Goal: Contribute content: Contribute content

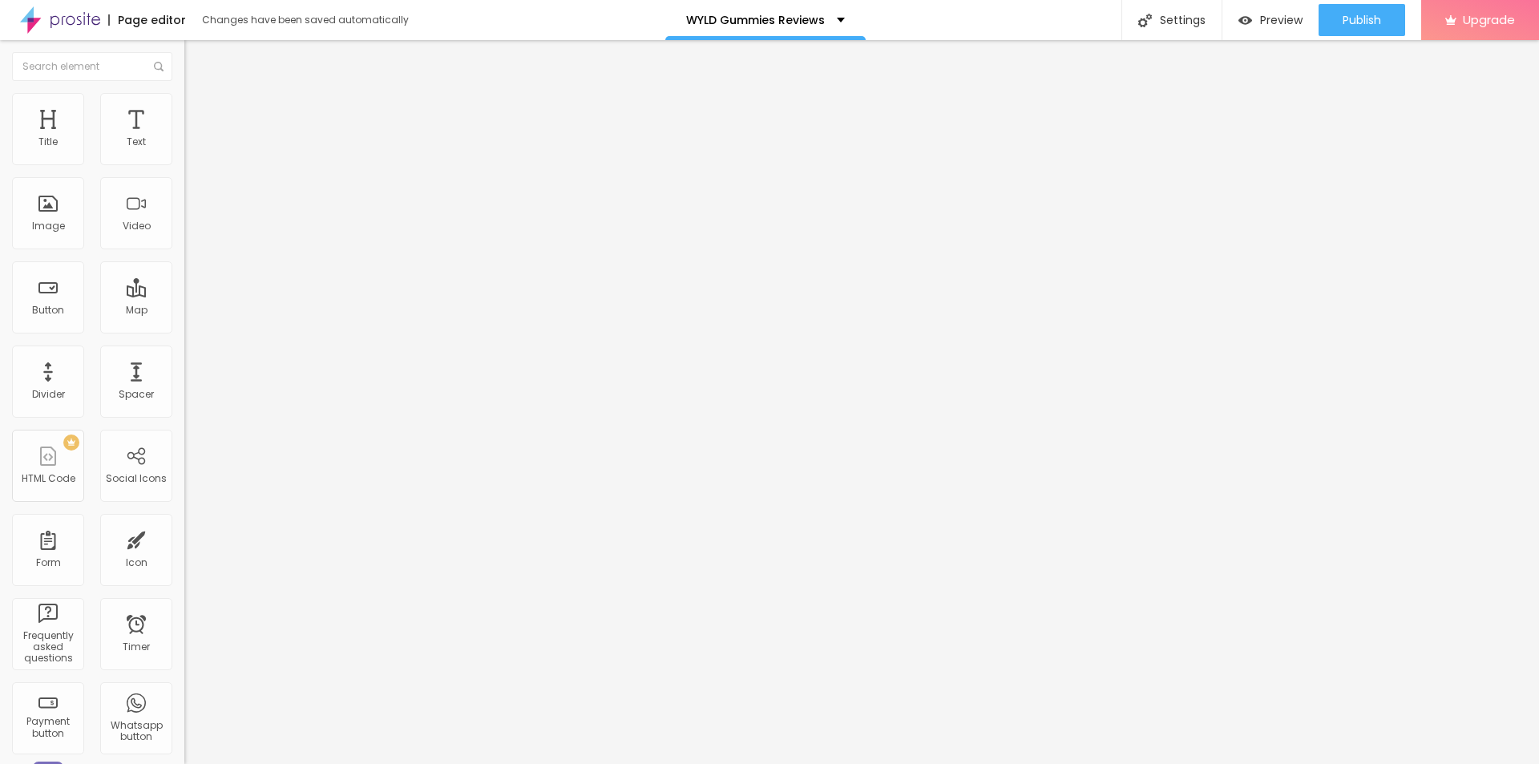
click at [184, 237] on button "button" at bounding box center [195, 228] width 22 height 17
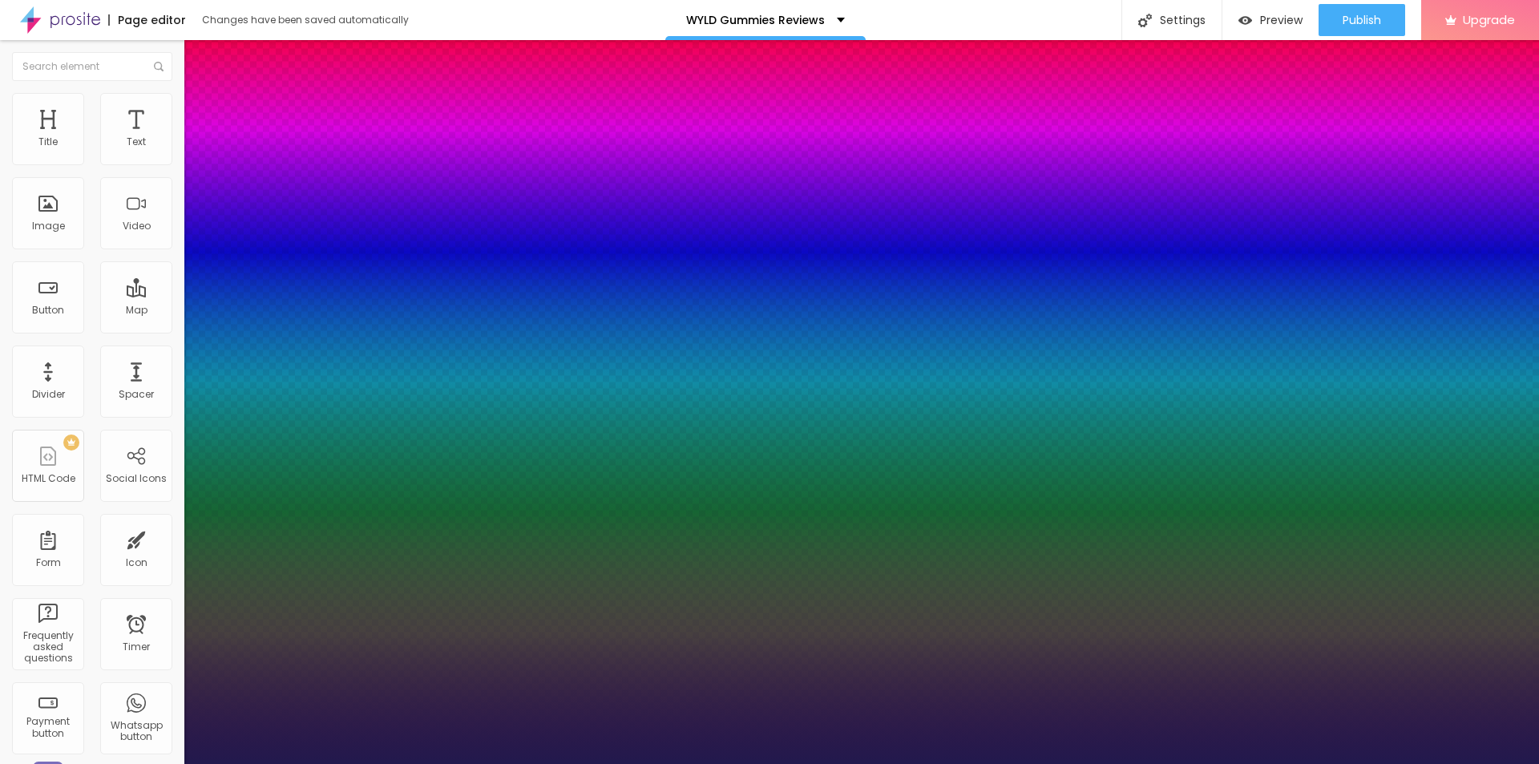
type input "1"
type input "20"
type input "1"
type input "35"
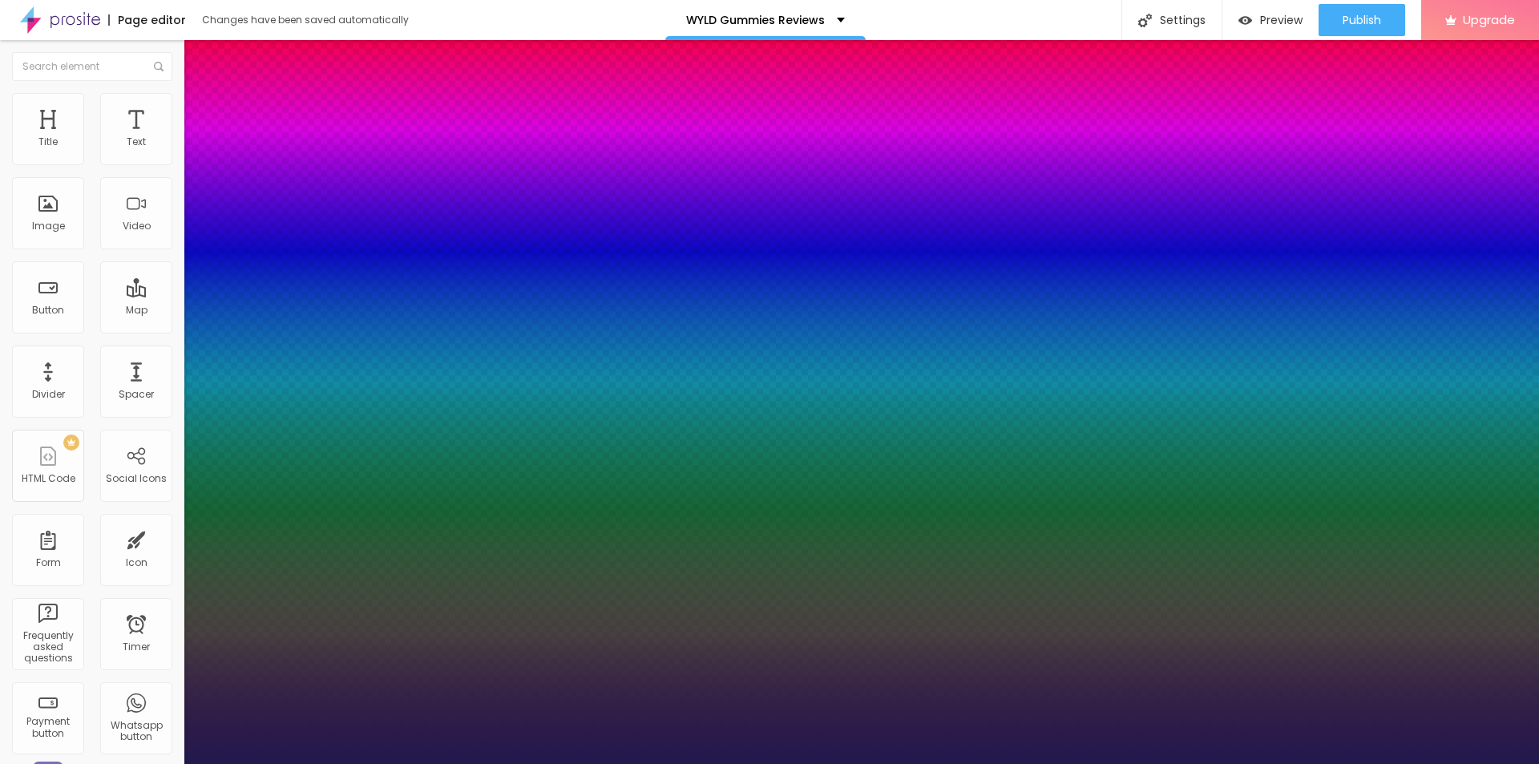
type input "35"
type input "1"
type input "39"
type input "1"
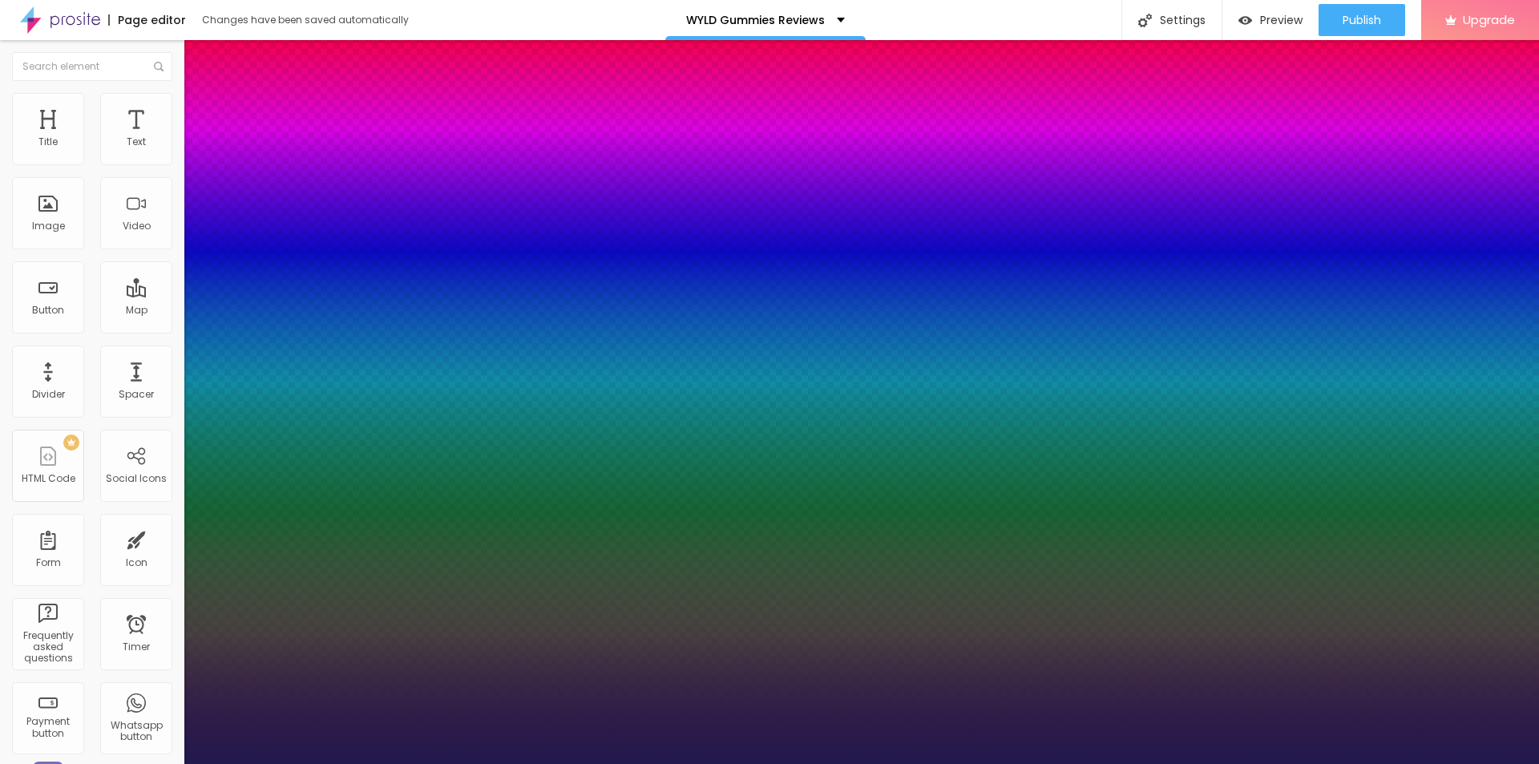
type input "38"
type input "1"
type input "37"
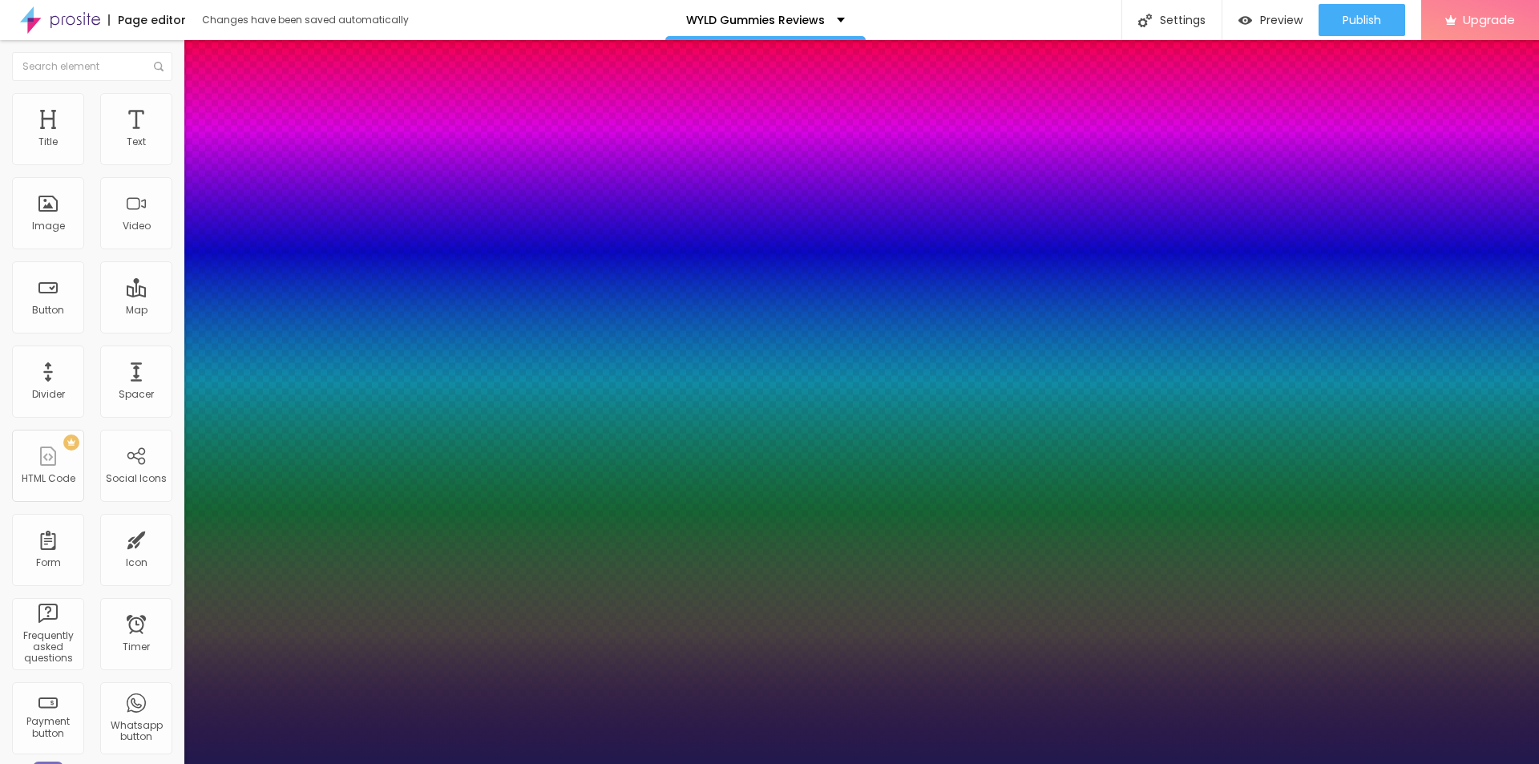
type input "1"
drag, startPoint x: 221, startPoint y: 451, endPoint x: 243, endPoint y: 455, distance: 22.0
type input "37"
type input "1"
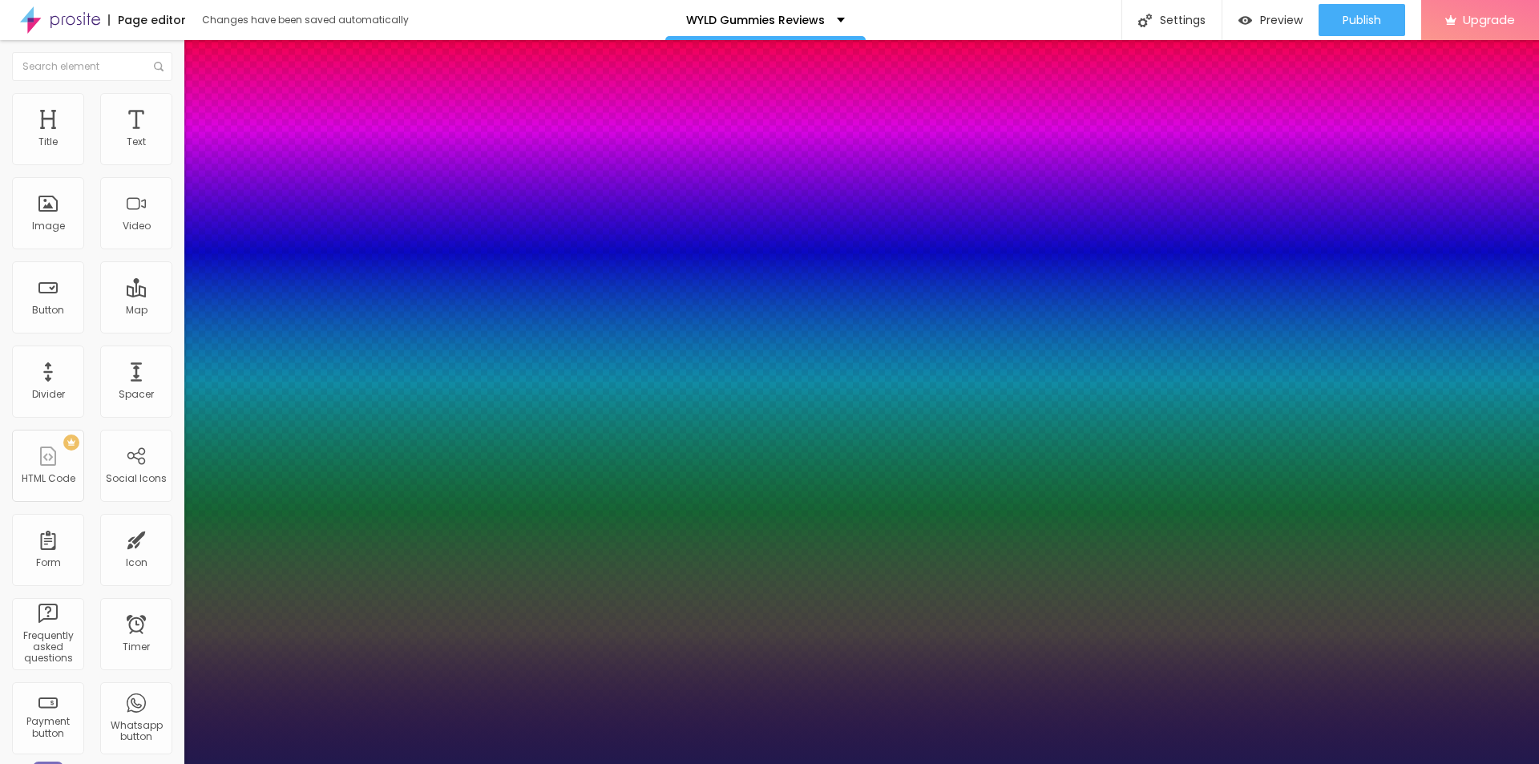
click at [670, 763] on div at bounding box center [769, 764] width 1539 height 0
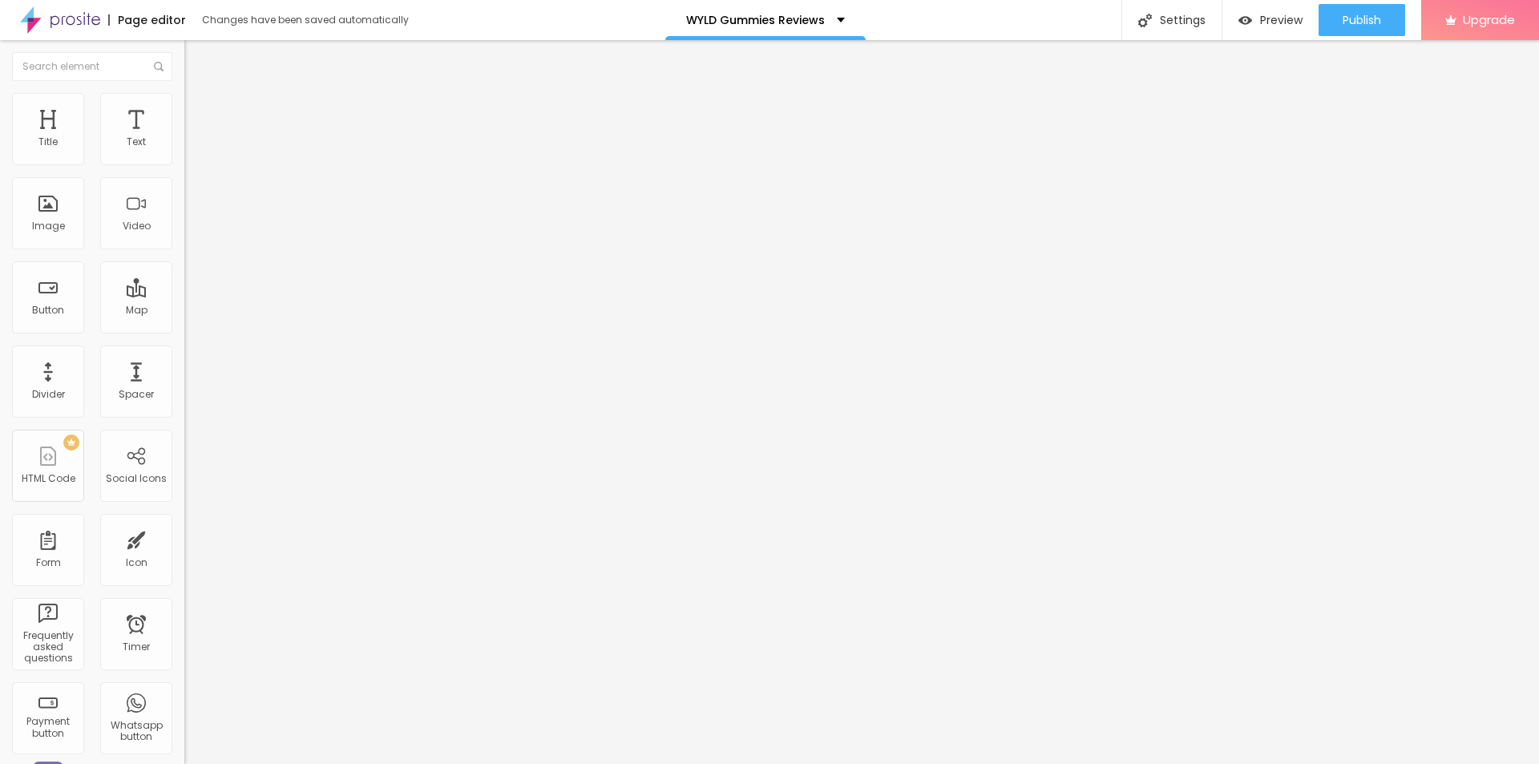
click at [184, 138] on span "Add image" at bounding box center [217, 131] width 66 height 14
click at [184, 162] on input "text" at bounding box center [280, 154] width 192 height 16
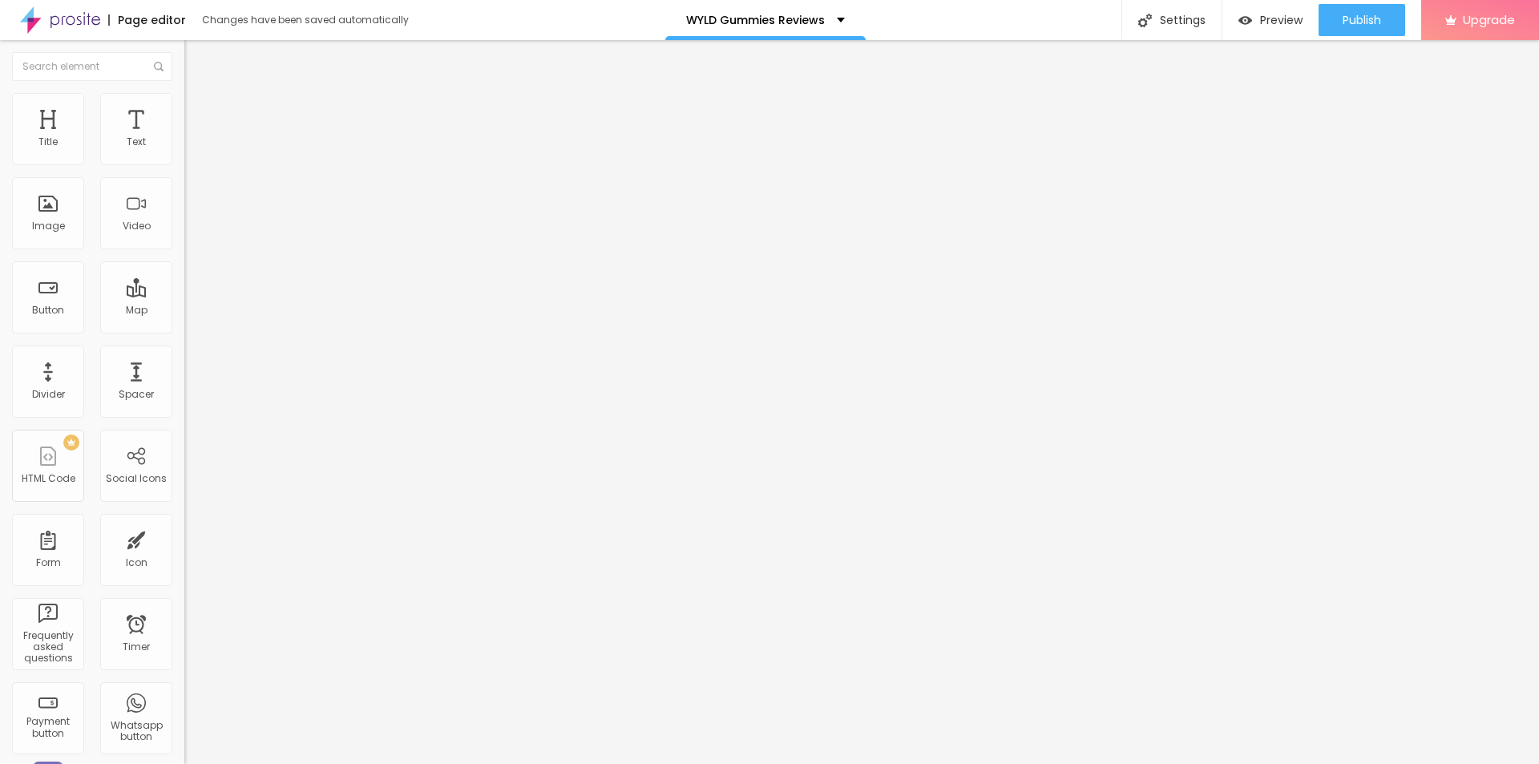
paste input "WYLD CBD Gummies"
type input "WYLD CBD Gummies"
click at [184, 329] on input "https://" at bounding box center [280, 321] width 192 height 16
paste input "[DOMAIN_NAME][URL]"
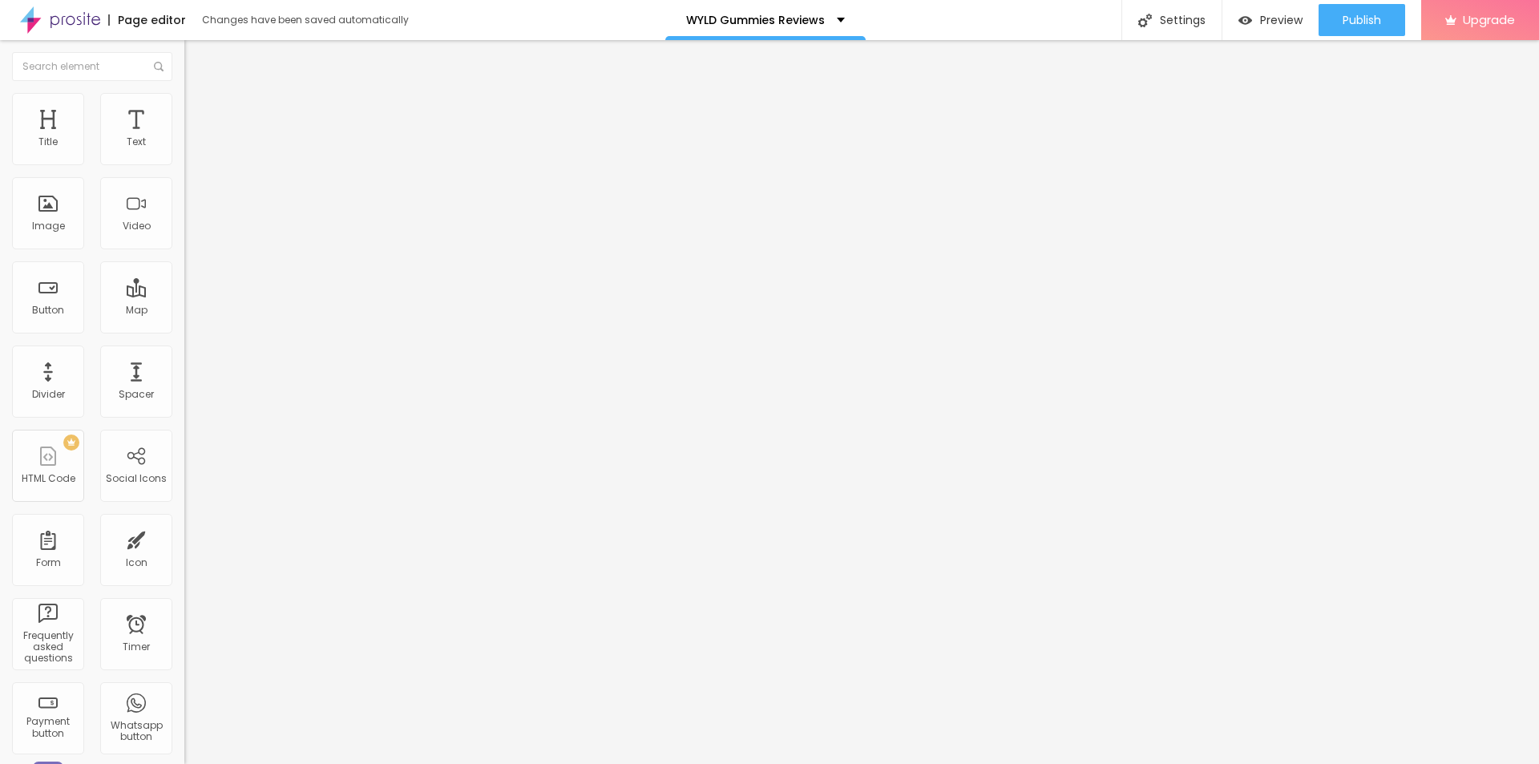
type input "[URL][DOMAIN_NAME]"
click at [184, 93] on img at bounding box center [191, 100] width 14 height 14
type input "50"
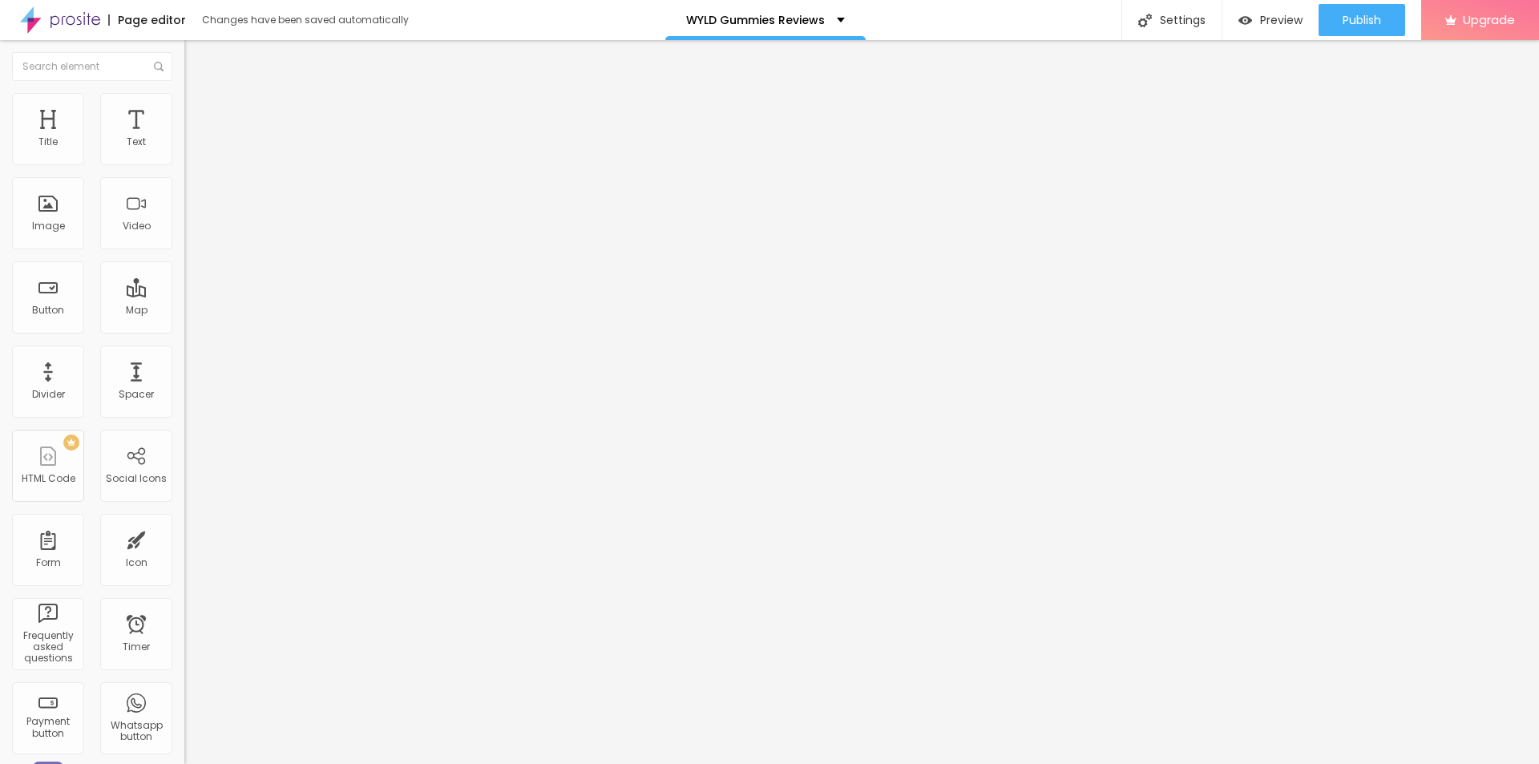
type input "45"
type input "40"
type input "35"
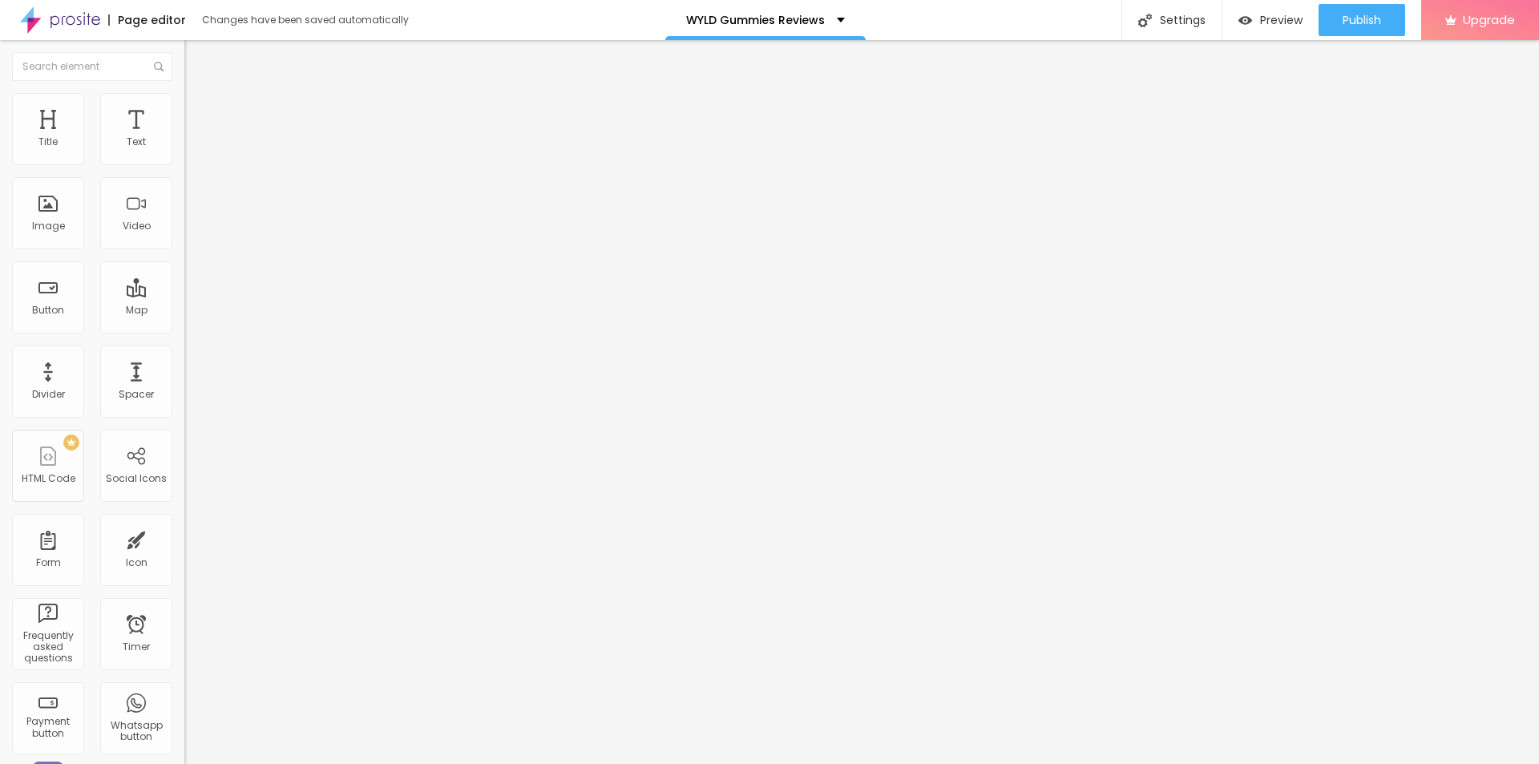
type input "35"
type input "30"
type input "35"
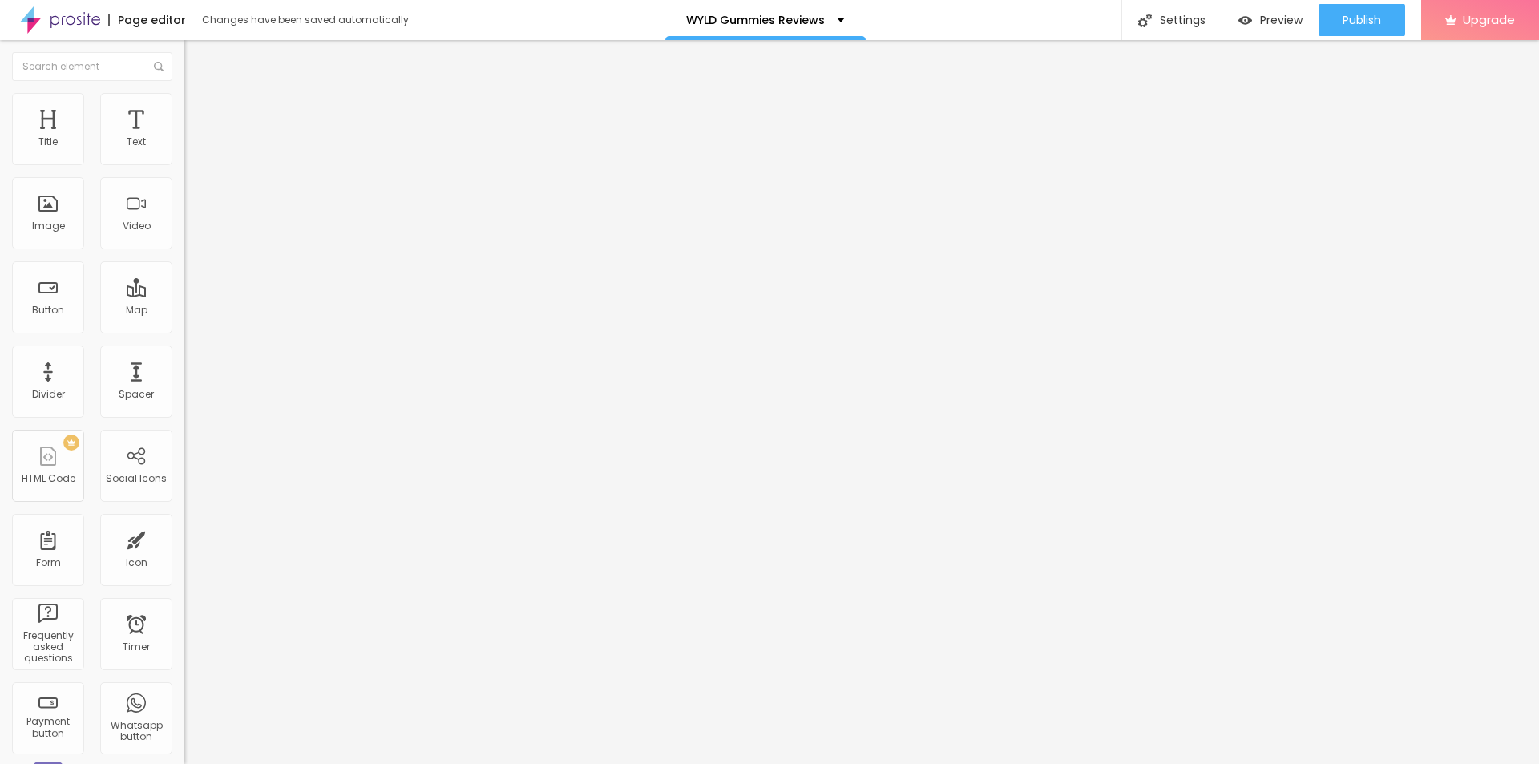
type input "40"
type input "45"
drag, startPoint x: 166, startPoint y: 172, endPoint x: 74, endPoint y: 170, distance: 92.2
type input "45"
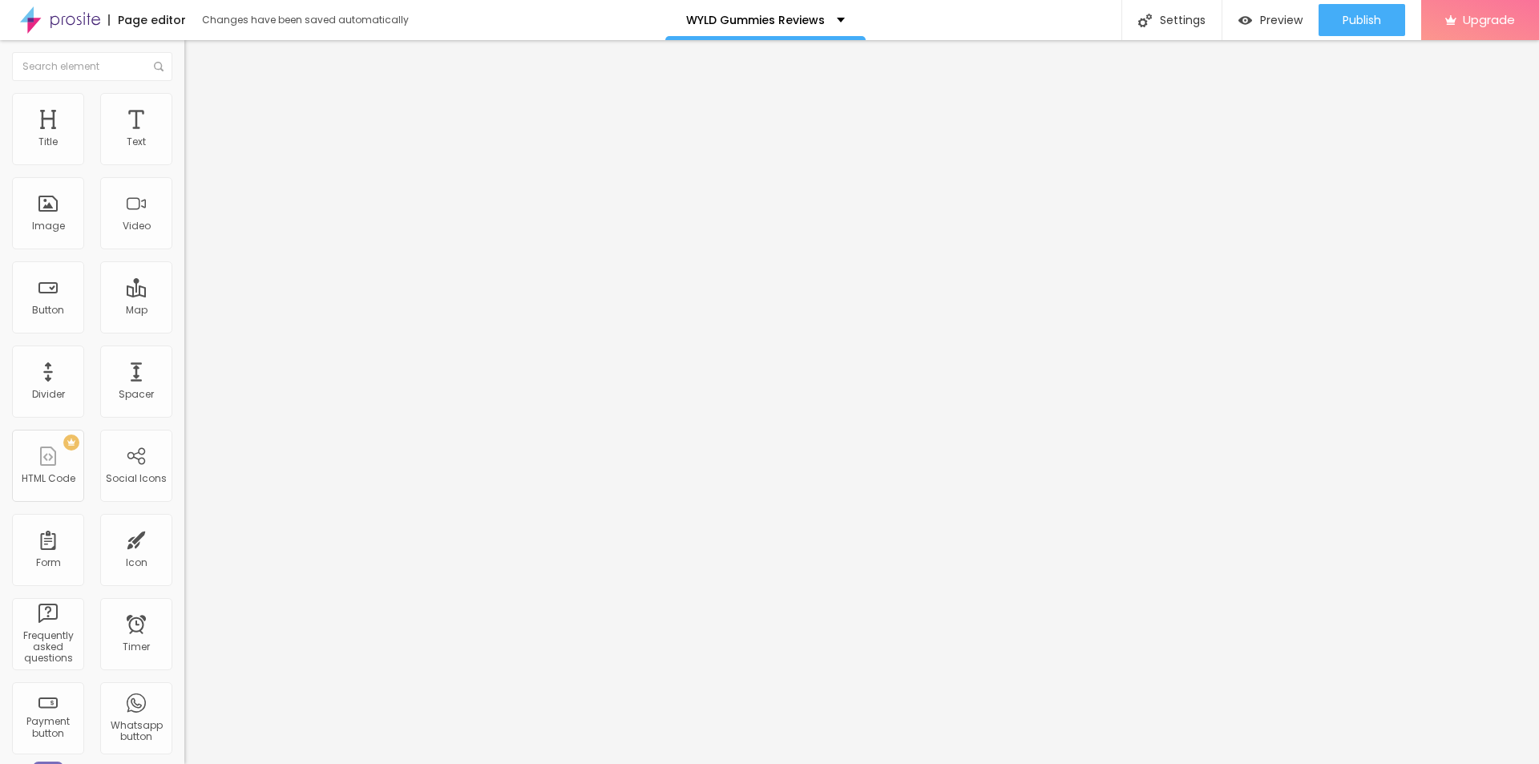
click at [184, 164] on input "range" at bounding box center [235, 158] width 103 height 13
click at [1199, 23] on div "Settings" at bounding box center [1172, 20] width 100 height 40
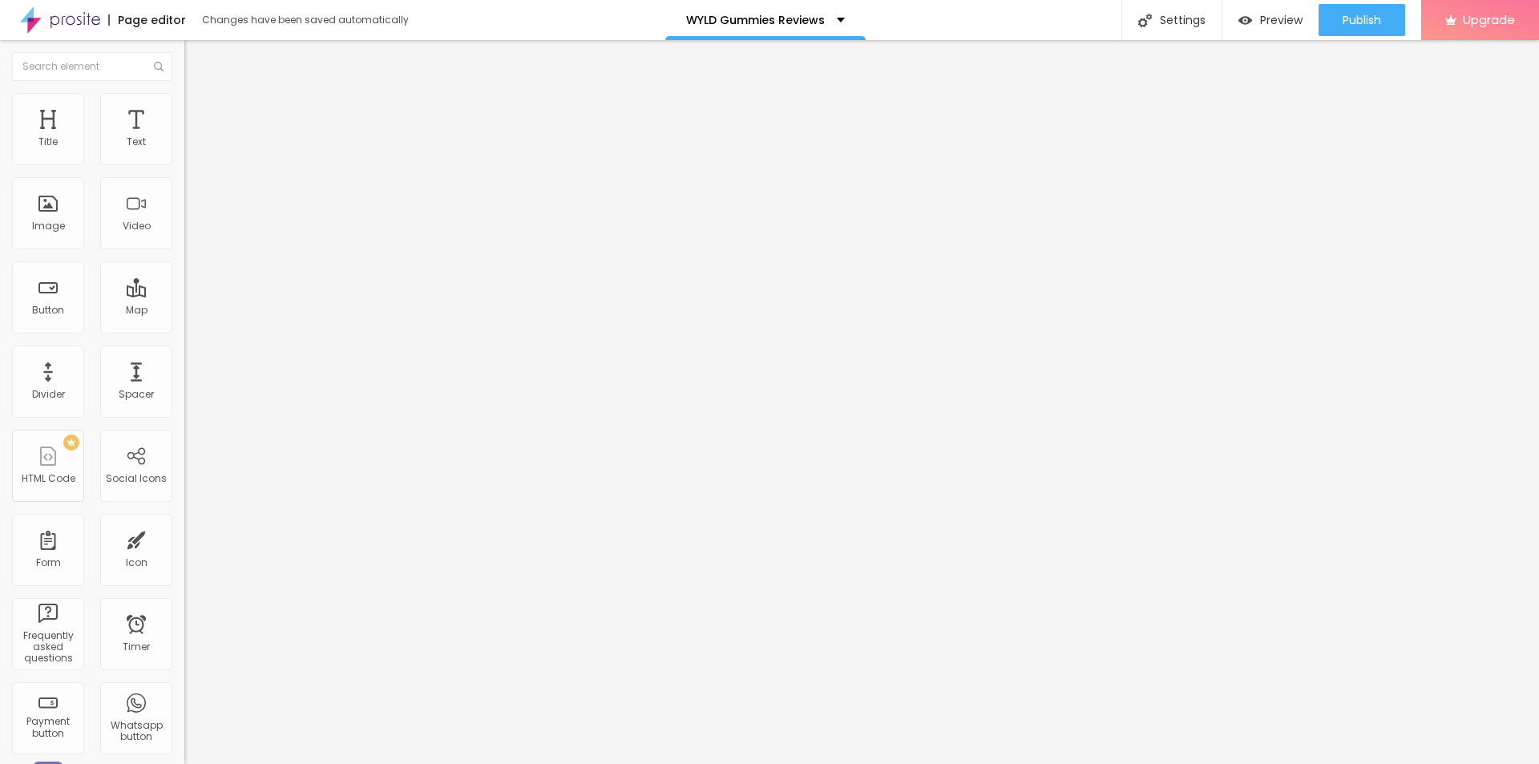
paste input "WYLD CBD Gummies"
paste input "How They Work? Updated 2025"
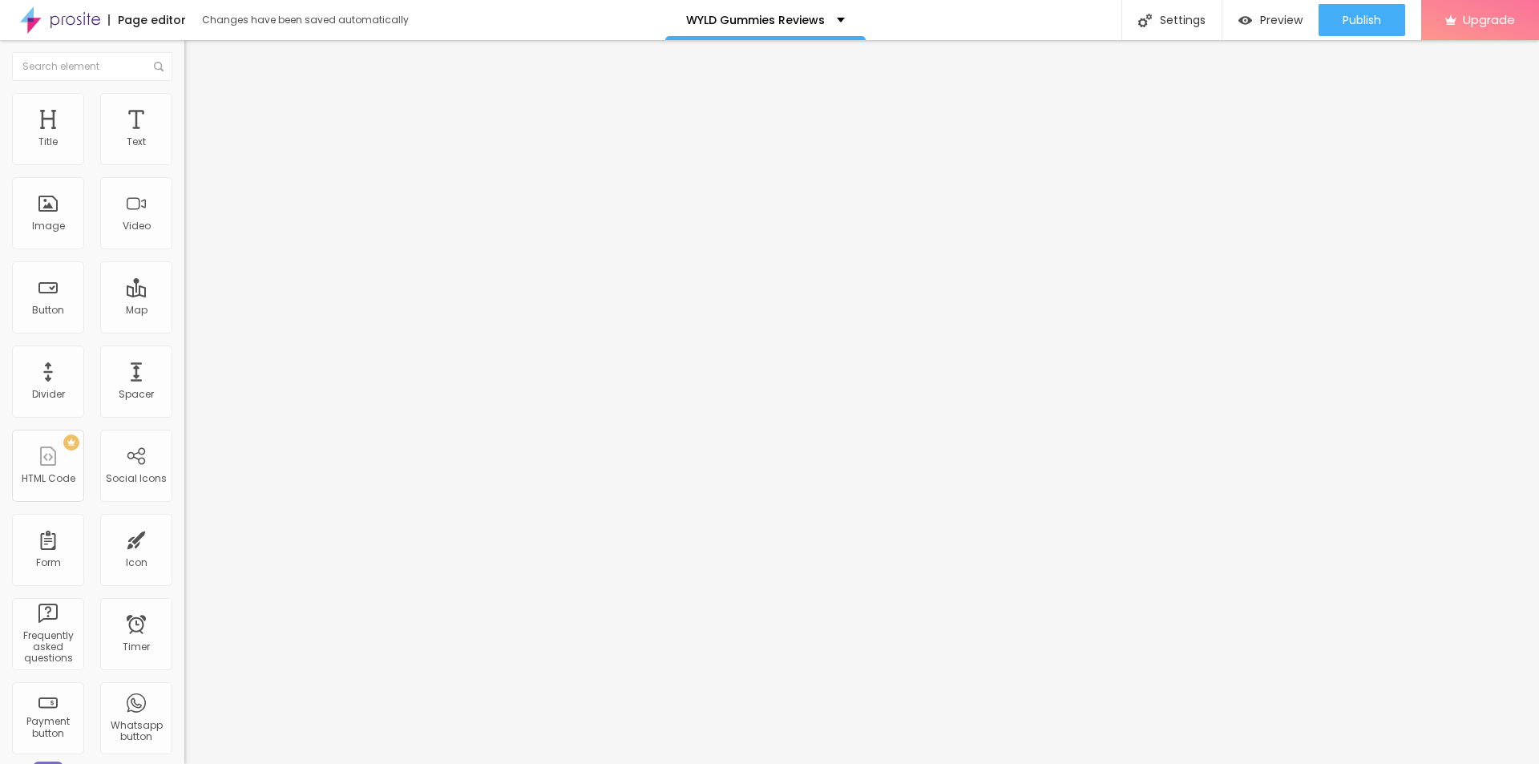
type input "WYLD CBD Gummies How They Work? Updated 2025"
paste textarea "WYLD CBD Gummies are crafted with real fruit flavors and high-quality hemp extr…"
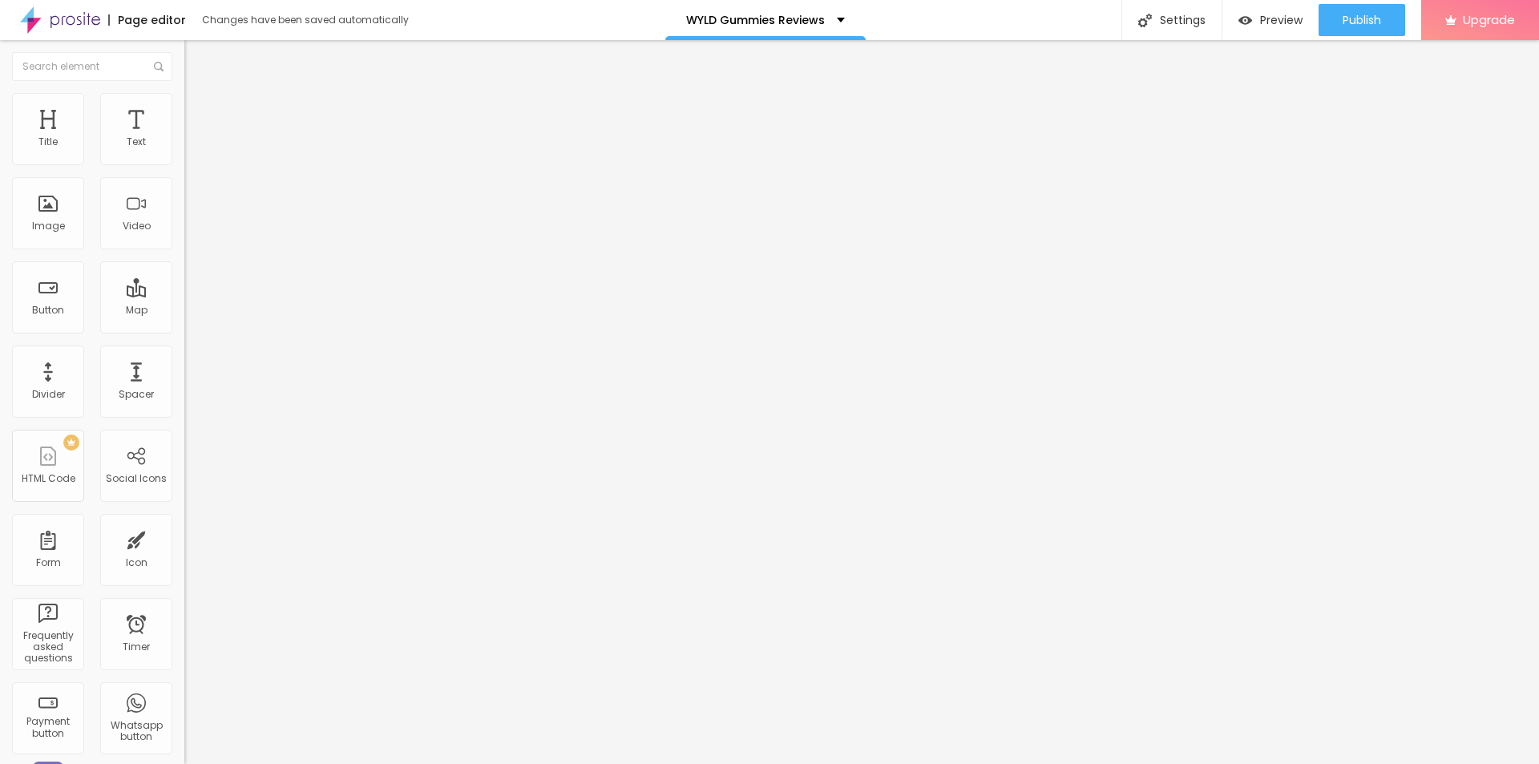
scroll to position [0, 0]
type textarea "WYLD CBD Gummies are crafted with real fruit flavors and high-quality hemp extr…"
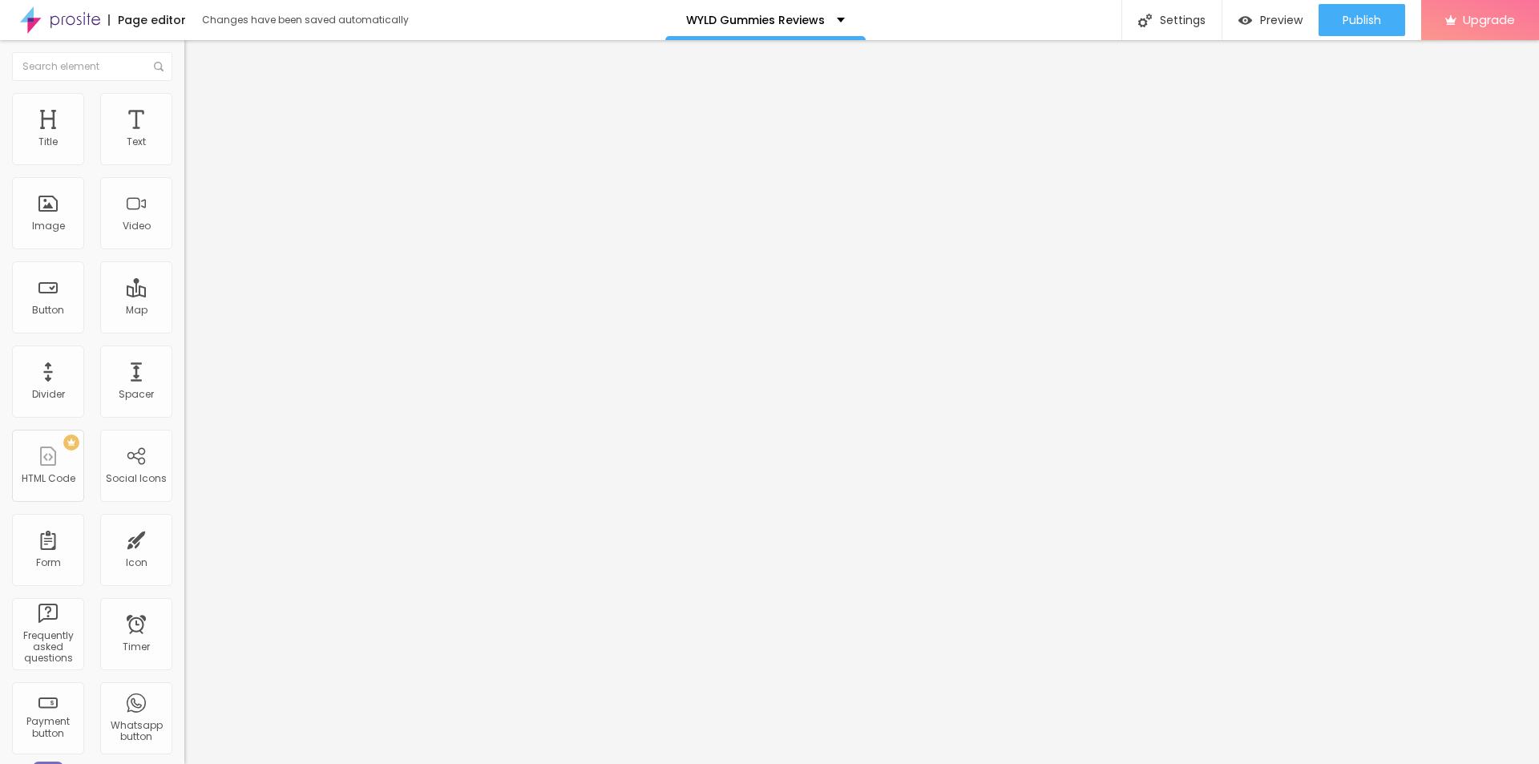
drag, startPoint x: 734, startPoint y: 354, endPoint x: 573, endPoint y: 358, distance: 160.4
drag, startPoint x: 738, startPoint y: 350, endPoint x: 575, endPoint y: 357, distance: 163.7
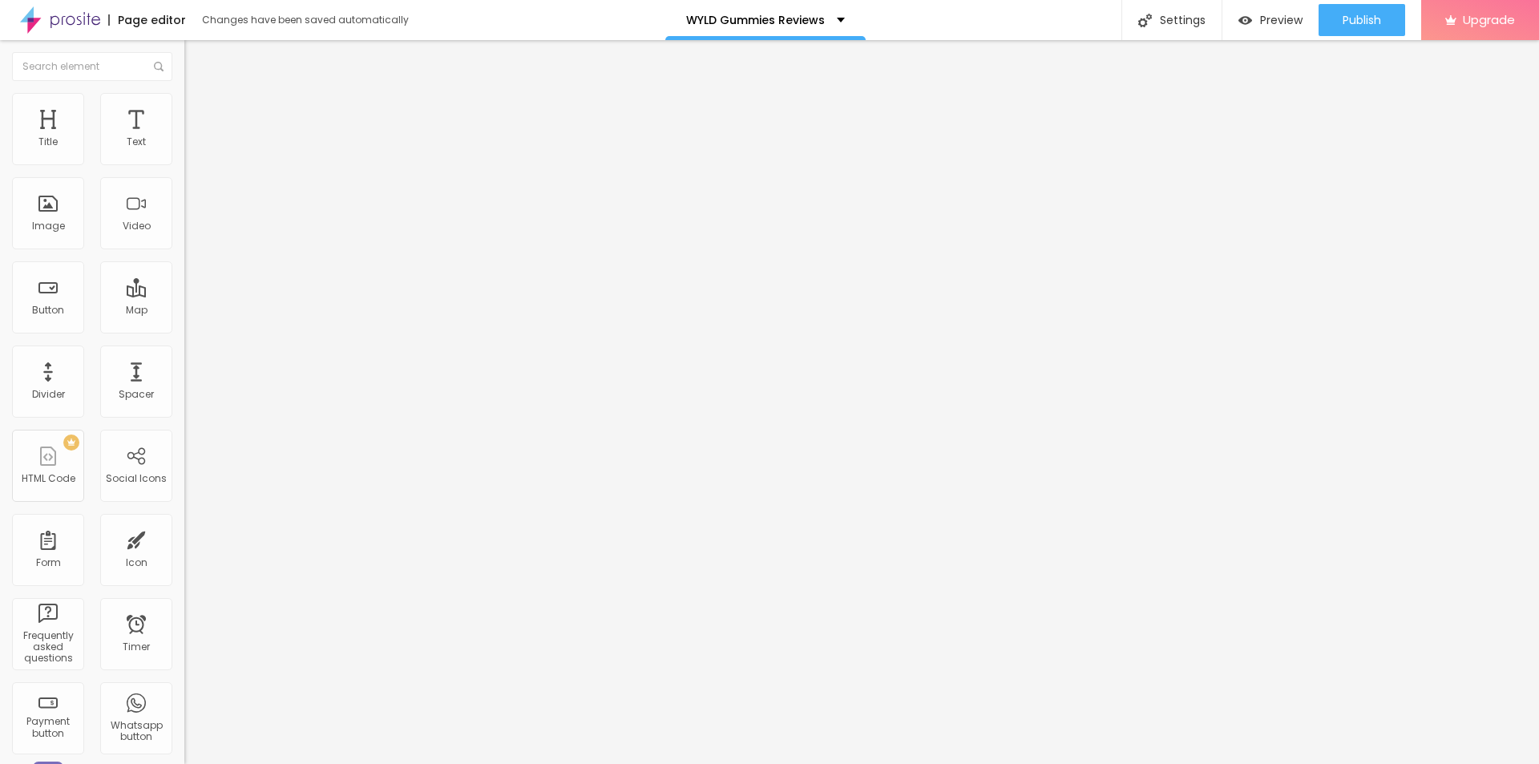
paste textarea "WYLD CBD Gummies"
type textarea "WYLD CBD Gummies"
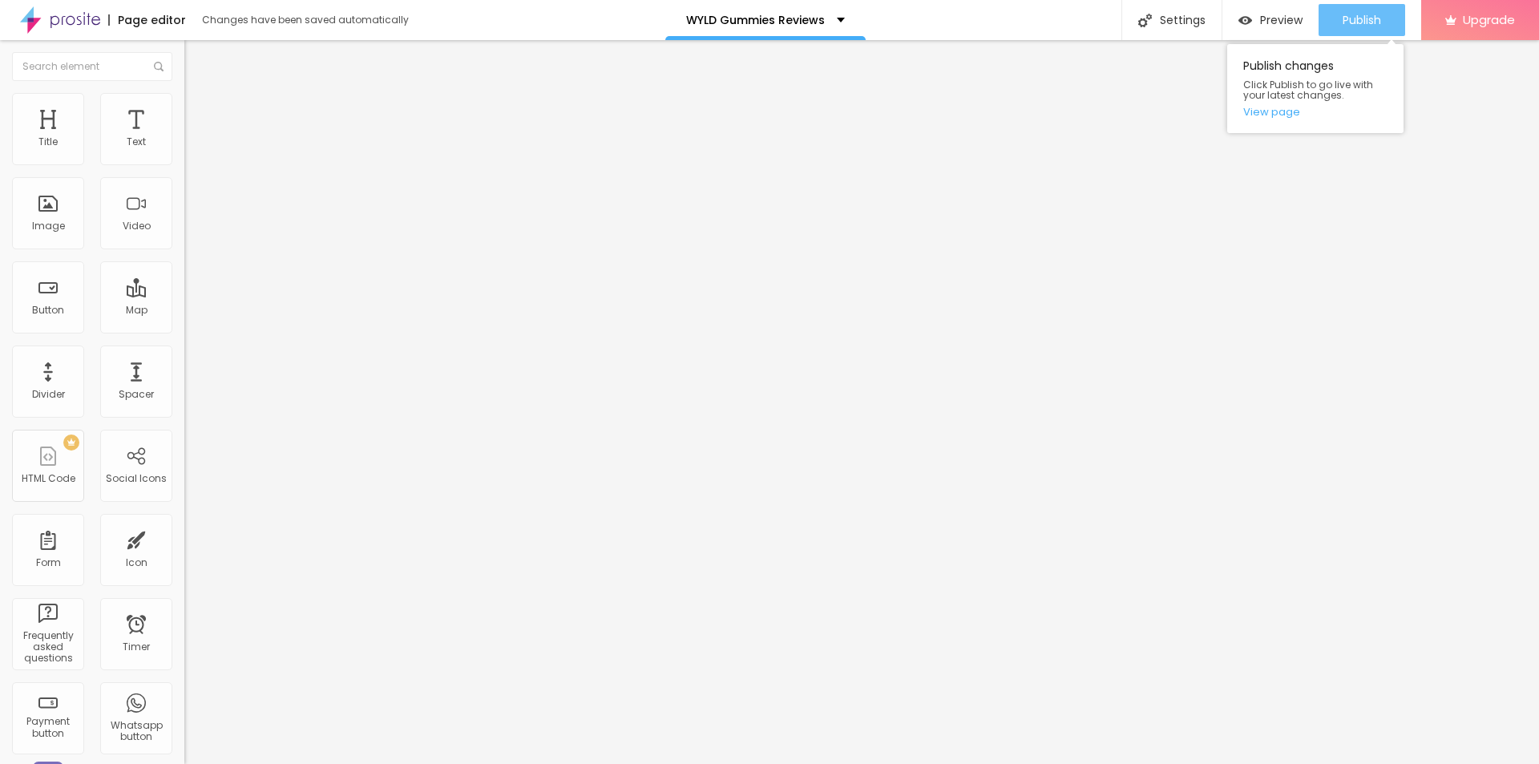
click at [1387, 30] on button "Publish" at bounding box center [1362, 20] width 87 height 32
click at [1258, 111] on link "View page" at bounding box center [1316, 112] width 144 height 10
